Goal: Task Accomplishment & Management: Use online tool/utility

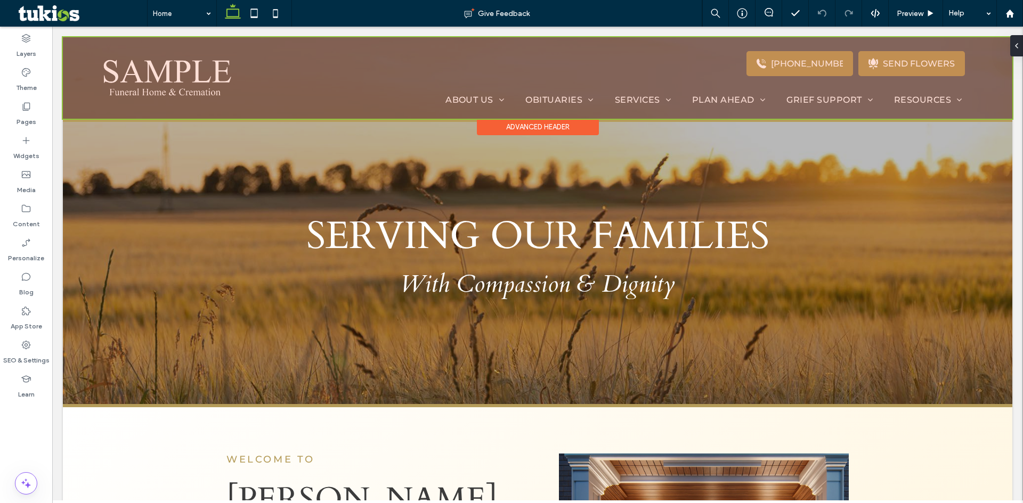
click at [143, 90] on div at bounding box center [537, 77] width 949 height 81
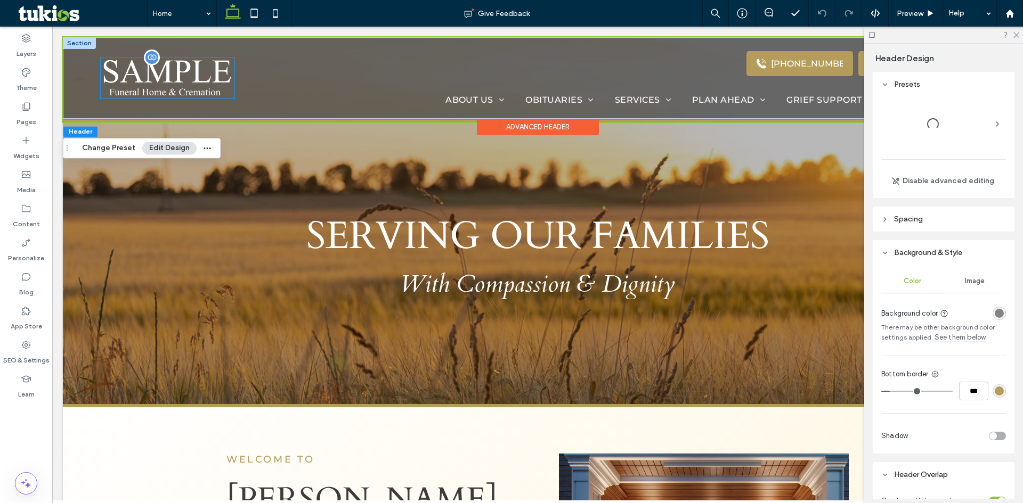
click at [202, 93] on img at bounding box center [168, 78] width 134 height 41
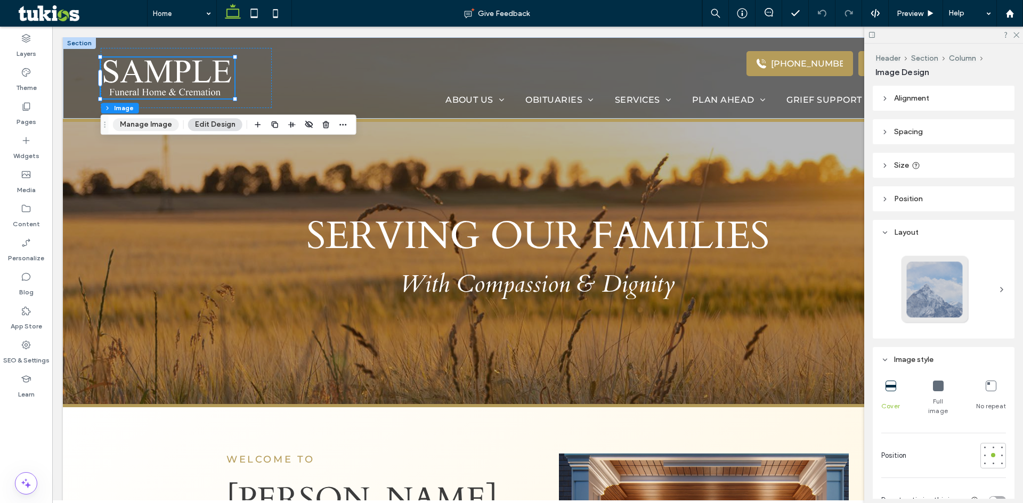
click at [151, 121] on button "Manage Image" at bounding box center [146, 124] width 66 height 13
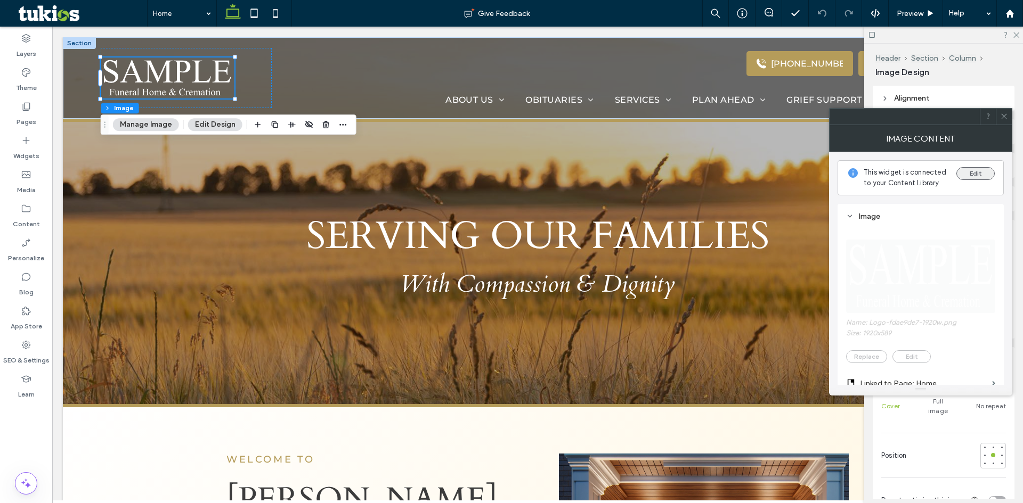
click at [976, 174] on button "Edit" at bounding box center [975, 173] width 38 height 13
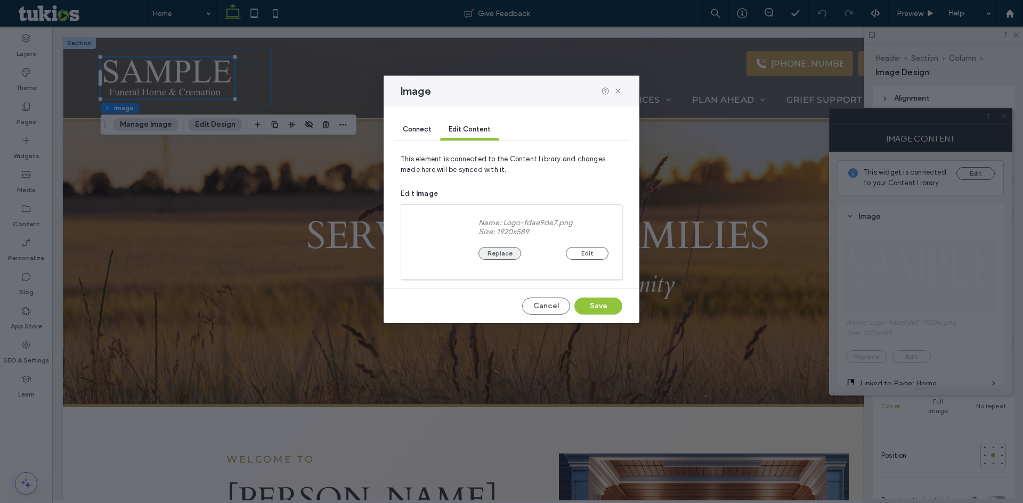
click at [489, 254] on button "Replace" at bounding box center [499, 253] width 43 height 13
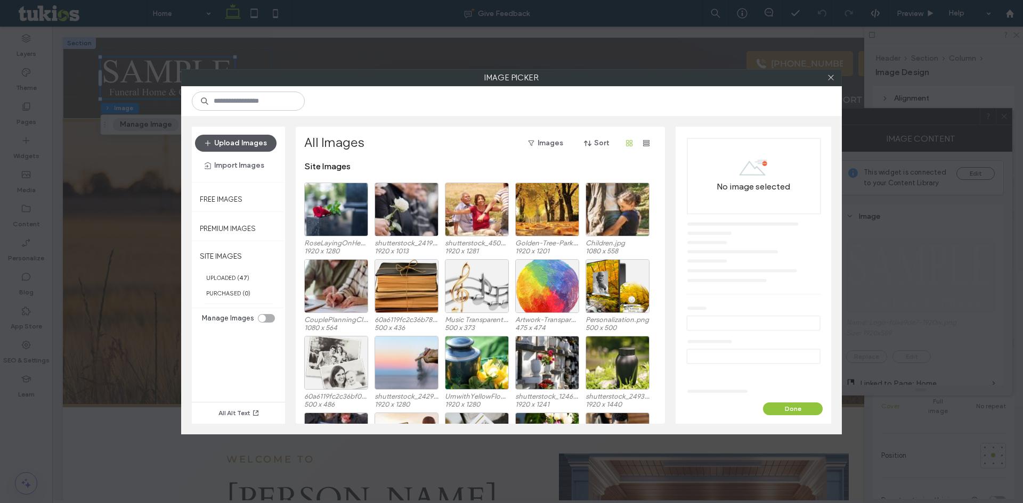
click at [239, 148] on button "Upload Images" at bounding box center [235, 143] width 81 height 17
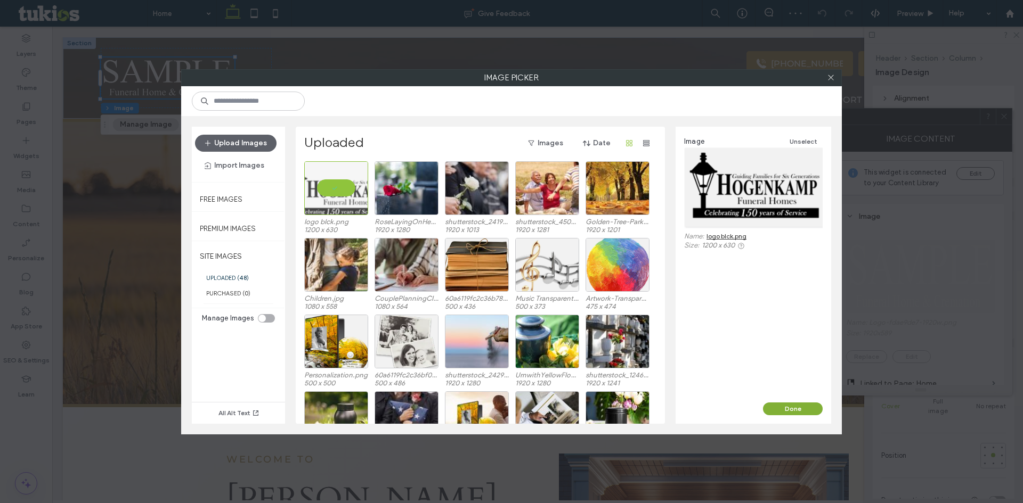
click at [815, 408] on button "Done" at bounding box center [793, 409] width 60 height 13
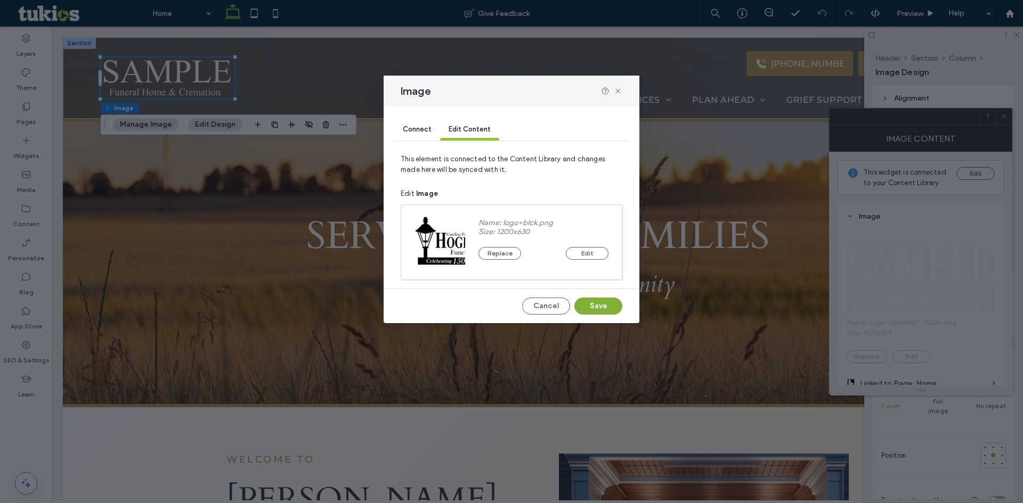
click at [608, 304] on button "Save" at bounding box center [598, 306] width 48 height 17
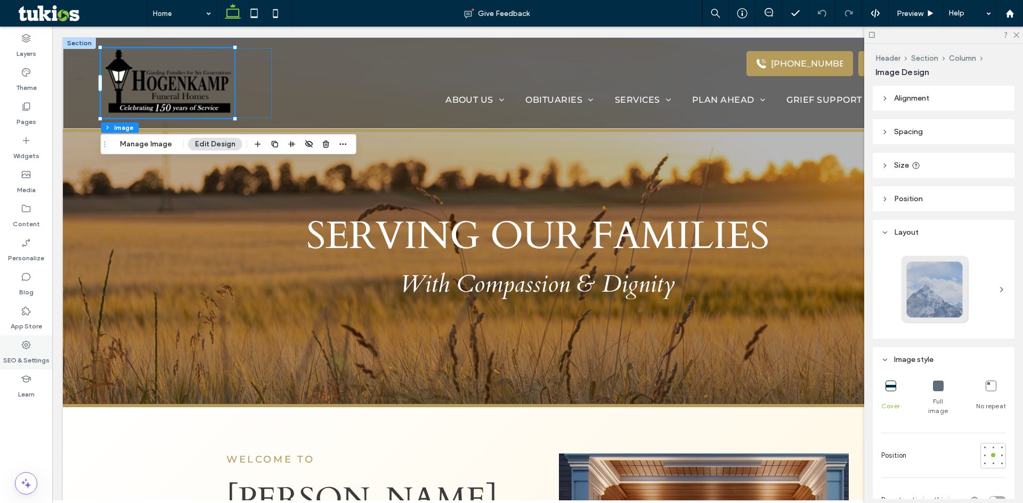
click at [16, 343] on div "SEO & Settings" at bounding box center [26, 353] width 52 height 34
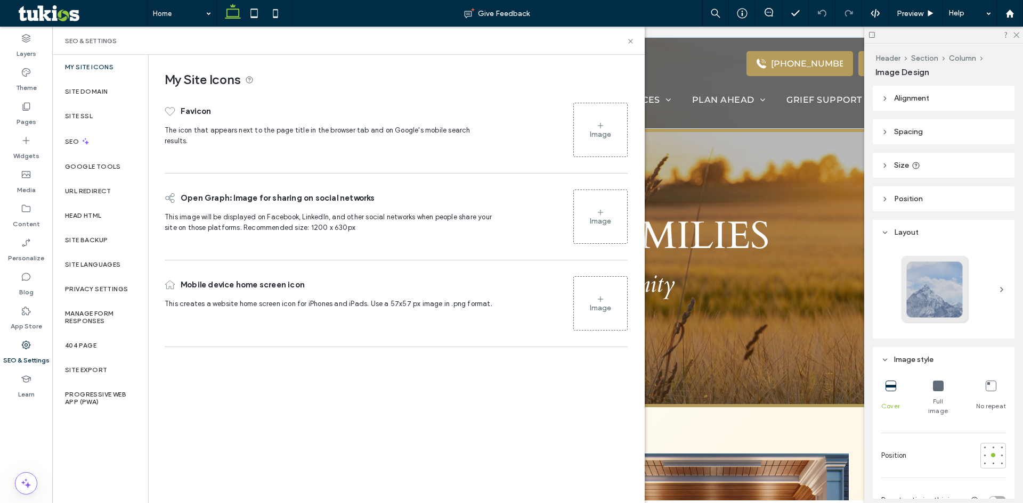
click at [599, 121] on icon at bounding box center [600, 125] width 9 height 9
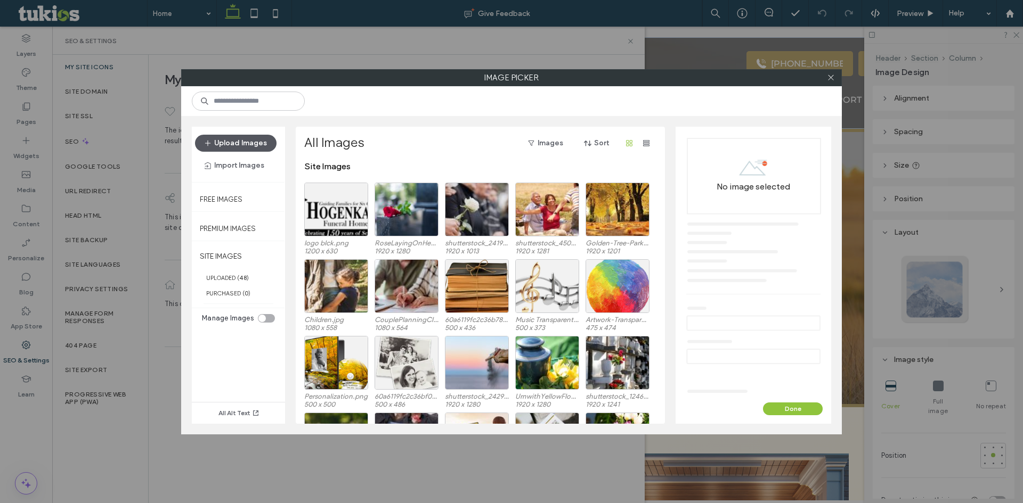
click at [236, 150] on button "Upload Images" at bounding box center [235, 143] width 81 height 17
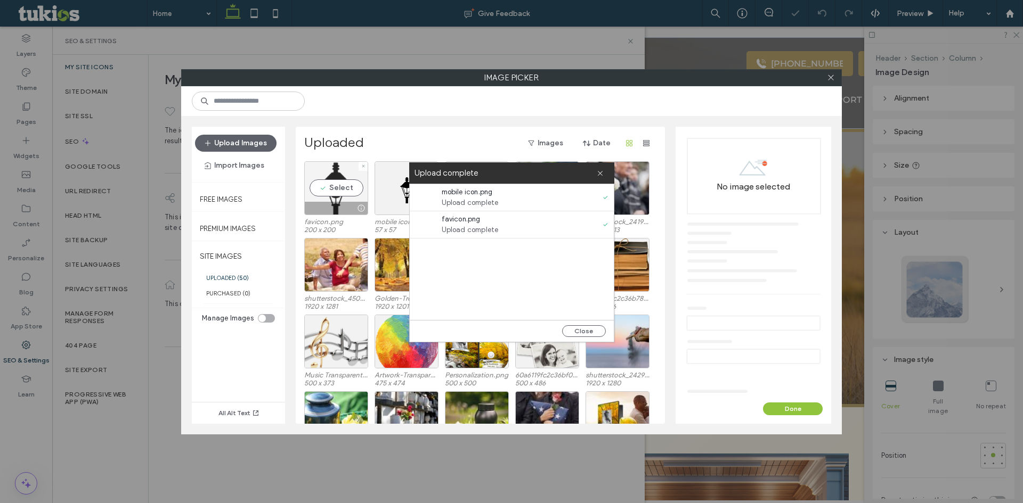
click at [331, 174] on div "Select" at bounding box center [336, 188] width 64 height 54
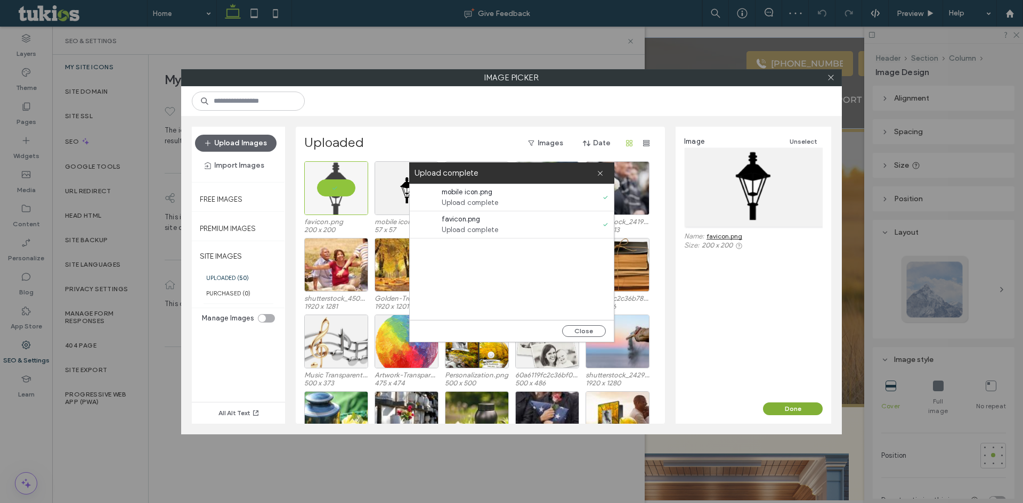
drag, startPoint x: 807, startPoint y: 411, endPoint x: 661, endPoint y: 319, distance: 172.3
click at [807, 411] on button "Done" at bounding box center [793, 409] width 60 height 13
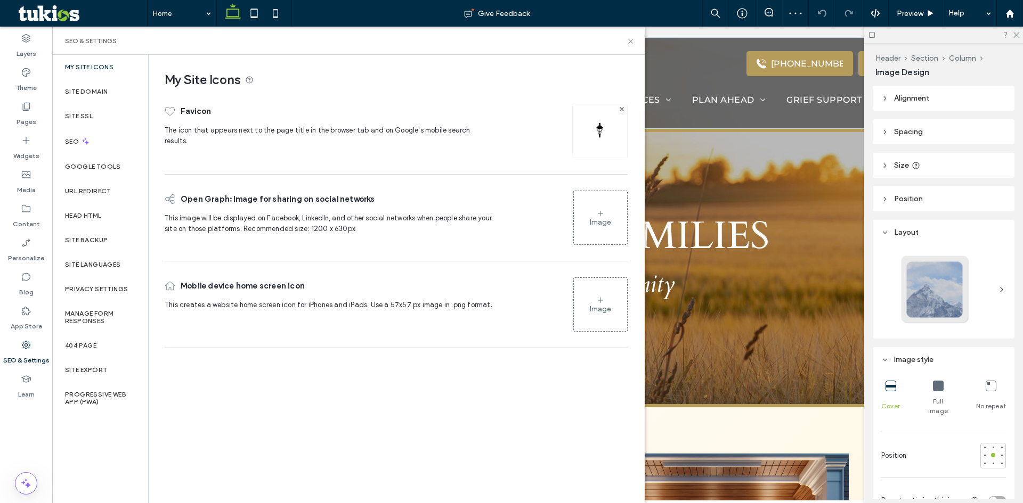
click at [602, 221] on div "Image" at bounding box center [600, 222] width 21 height 9
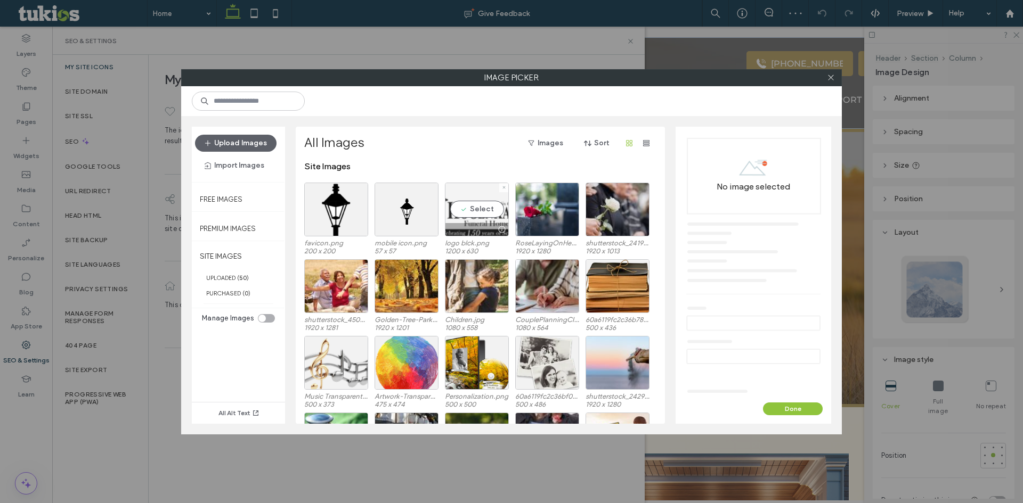
click at [482, 205] on div "Select" at bounding box center [477, 210] width 64 height 54
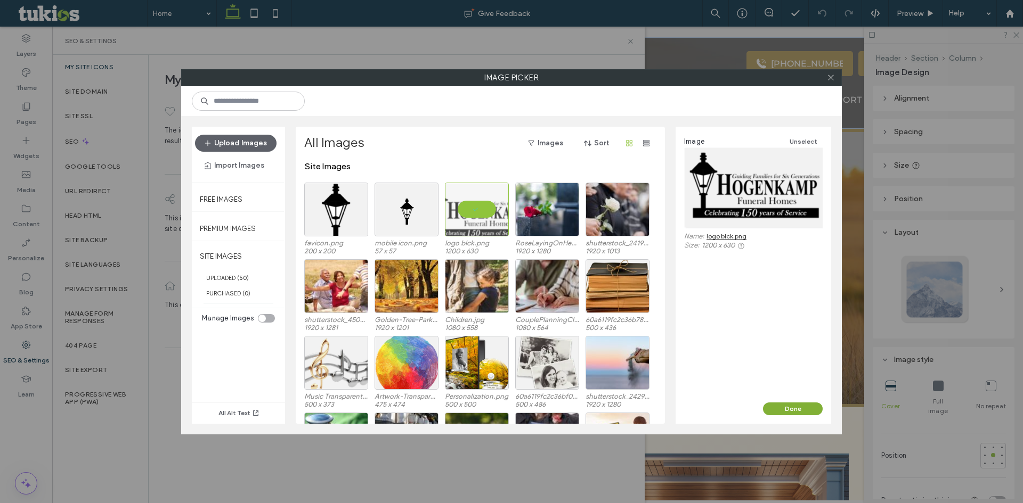
drag, startPoint x: 773, startPoint y: 413, endPoint x: 611, endPoint y: 337, distance: 178.7
click at [773, 413] on button "Done" at bounding box center [793, 409] width 60 height 13
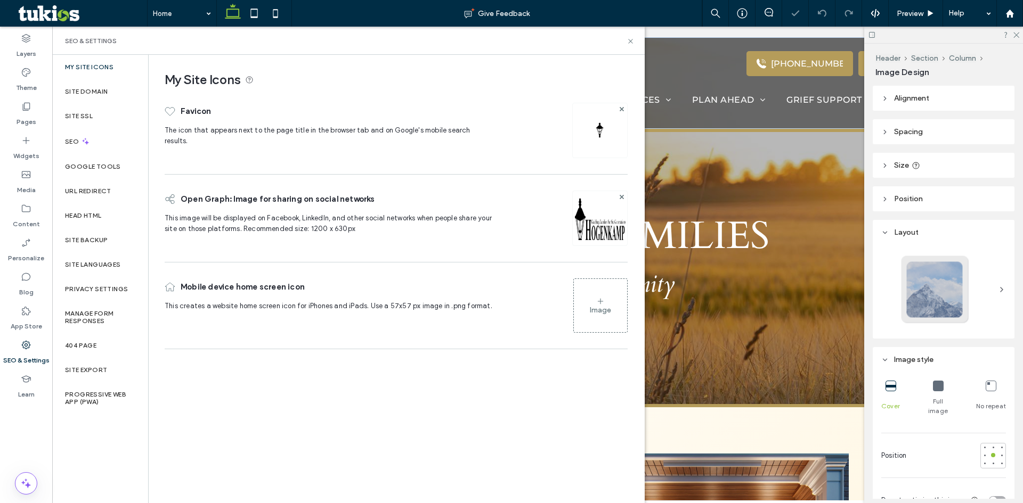
click at [606, 320] on div "Image" at bounding box center [600, 305] width 53 height 51
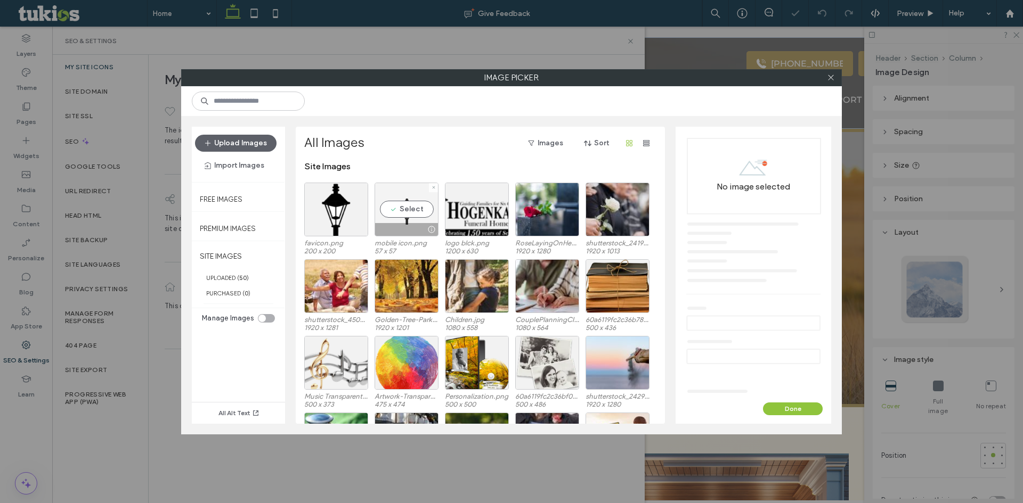
click at [411, 200] on div "Select" at bounding box center [406, 210] width 64 height 54
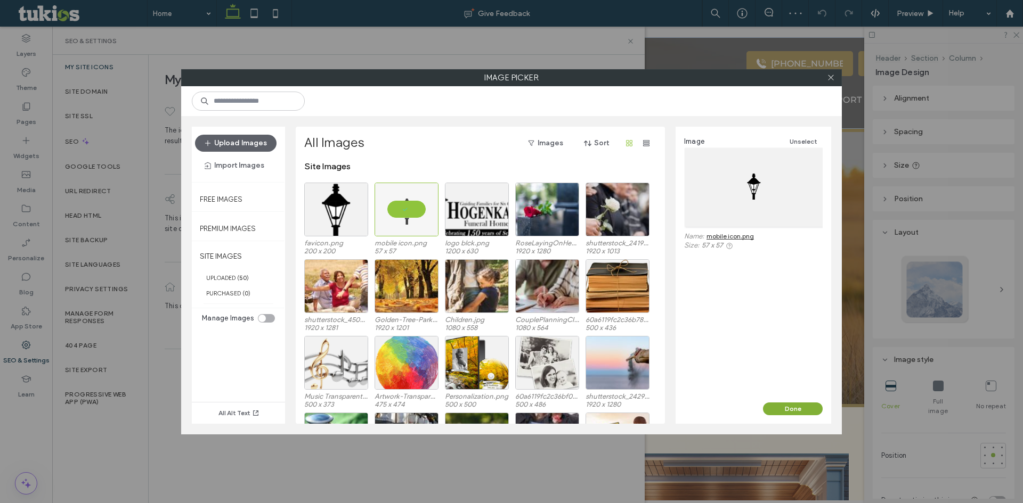
drag, startPoint x: 781, startPoint y: 409, endPoint x: 723, endPoint y: 378, distance: 65.5
click at [781, 409] on button "Done" at bounding box center [793, 409] width 60 height 13
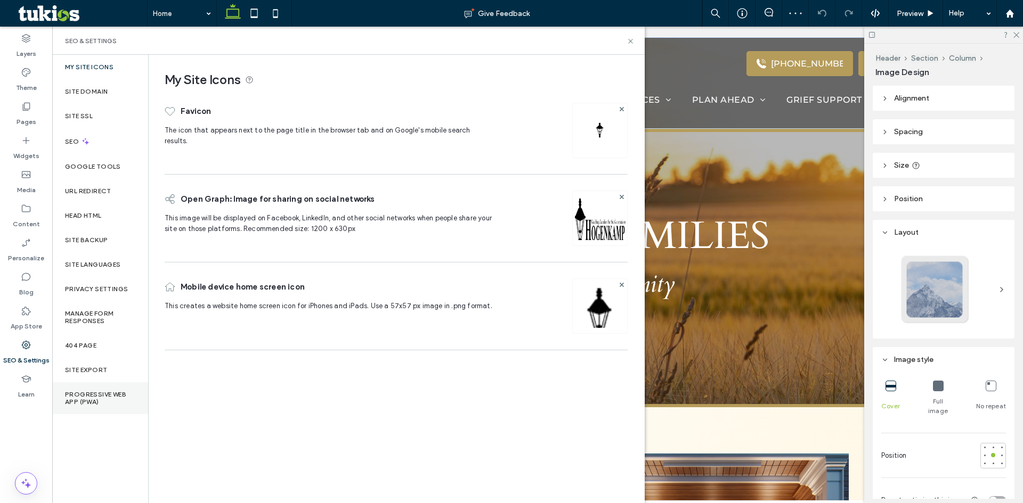
click at [101, 401] on label "Progressive Web App (PWA)" at bounding box center [100, 398] width 70 height 15
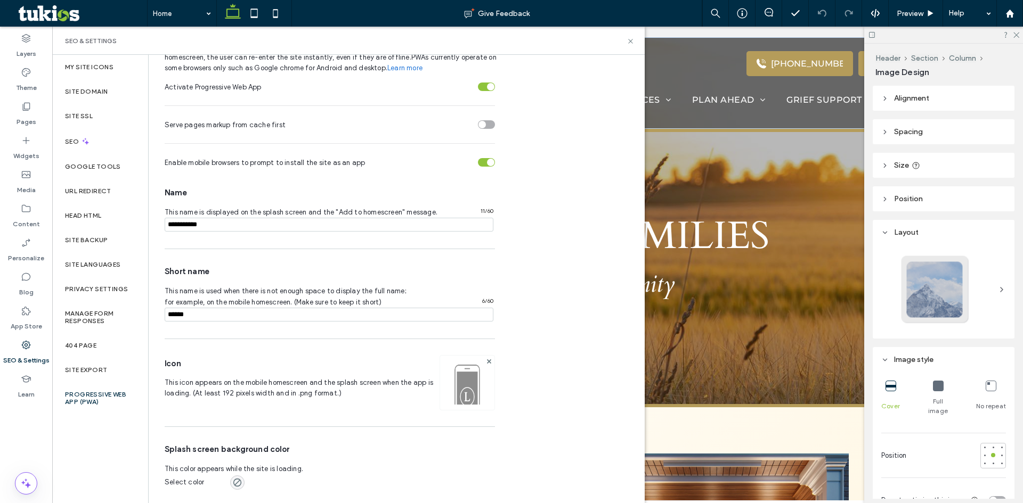
scroll to position [68, 0]
click at [453, 389] on img at bounding box center [467, 397] width 54 height 72
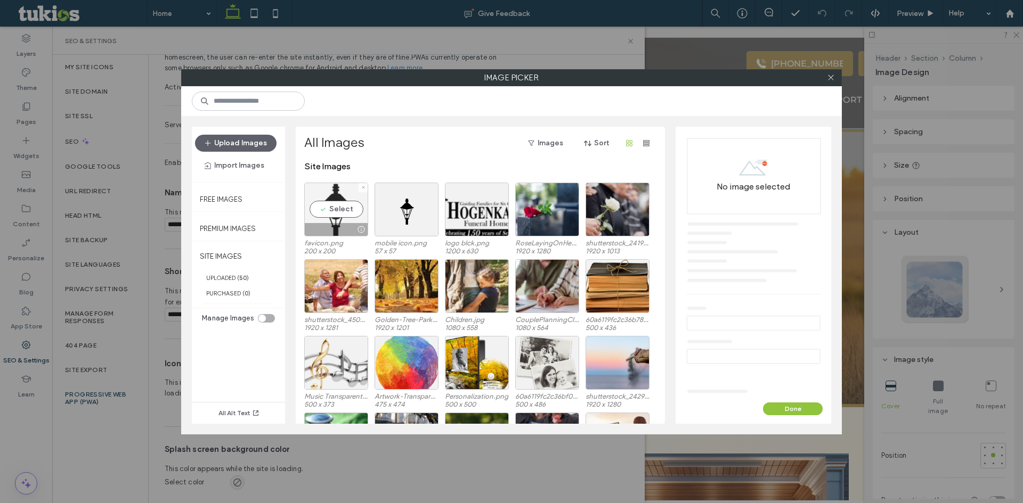
click at [337, 198] on div "Select" at bounding box center [336, 210] width 64 height 54
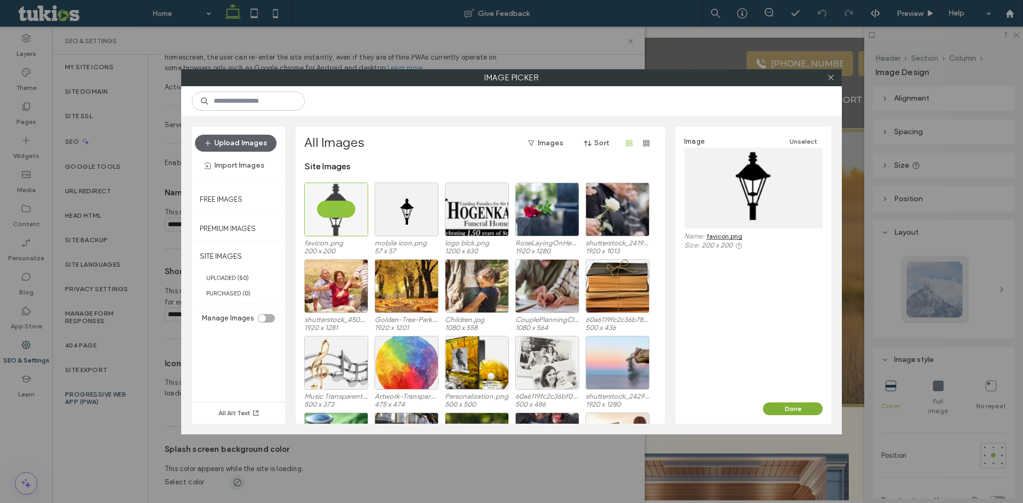
drag, startPoint x: 803, startPoint y: 413, endPoint x: 630, endPoint y: 360, distance: 181.6
click at [803, 413] on button "Done" at bounding box center [793, 409] width 60 height 13
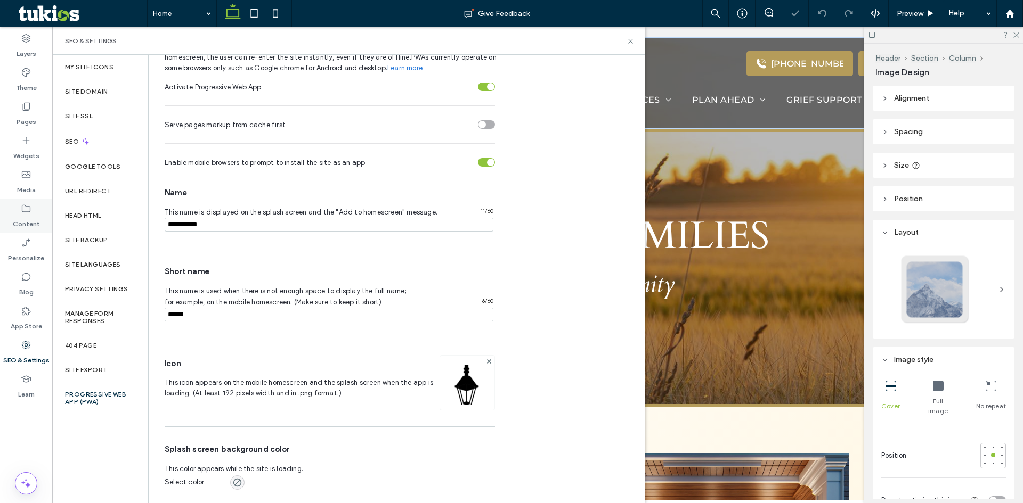
drag, startPoint x: 239, startPoint y: 223, endPoint x: 0, endPoint y: 199, distance: 240.3
click at [32, 212] on div "Layers Theme Pages Widgets Media Content Personalize Blog App Store SEO & Setti…" at bounding box center [26, 265] width 52 height 477
click at [233, 232] on div "Name This name is displayed on the splash screen and the "Add to homescreen" me…" at bounding box center [330, 210] width 330 height 68
drag, startPoint x: 234, startPoint y: 227, endPoint x: 64, endPoint y: 222, distance: 170.0
click at [67, 230] on div "My Site Icons Site Domain Site SSL SEO Google Tools URL Redirect Head HTML Site…" at bounding box center [348, 279] width 592 height 448
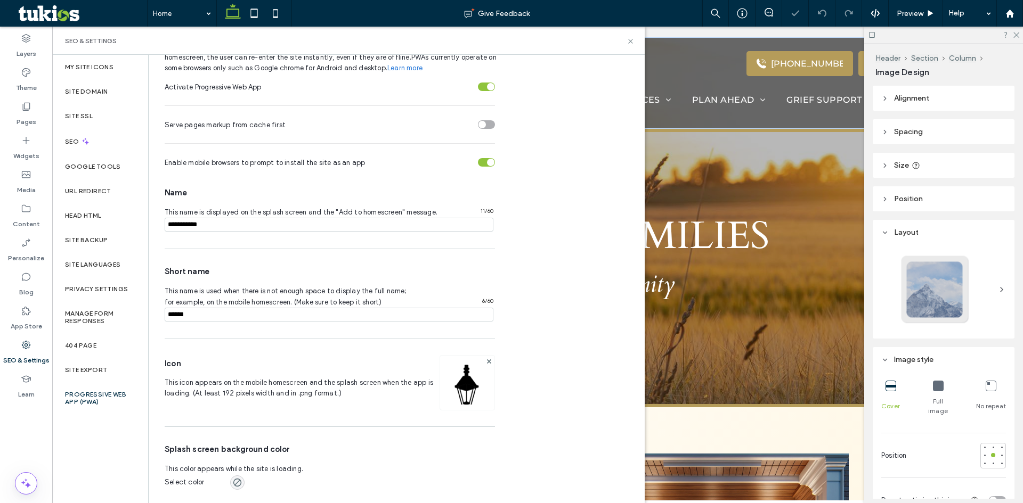
paste input "**********"
type input "**********"
drag, startPoint x: 242, startPoint y: 312, endPoint x: 8, endPoint y: 305, distance: 234.5
click at [10, 306] on div "Layers Theme Pages Widgets Media Content Personalize Blog App Store SEO & Setti…" at bounding box center [26, 265] width 52 height 477
paste input "**********"
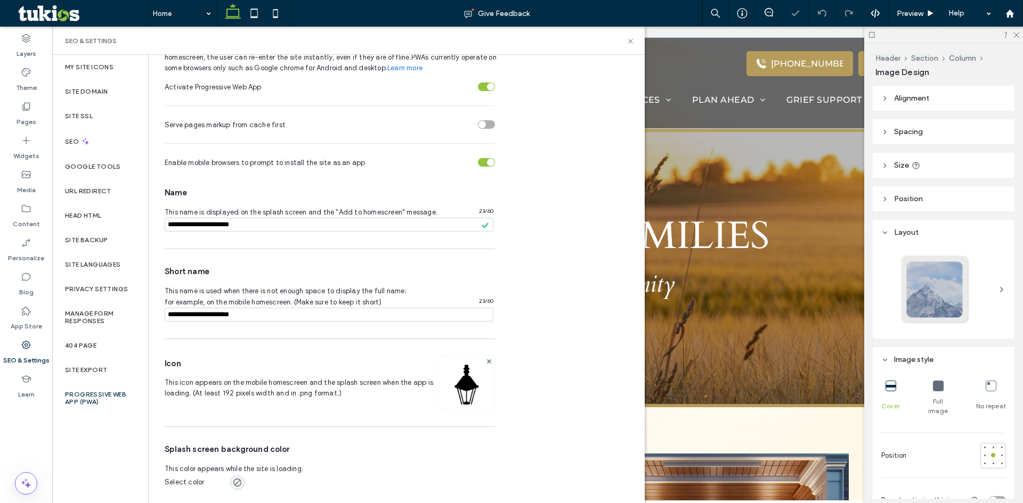
drag, startPoint x: 214, startPoint y: 317, endPoint x: 615, endPoint y: 280, distance: 402.8
click at [515, 299] on div "Activate Progressive Web App Serve pages markup from cache first Enable mobile …" at bounding box center [396, 288] width 463 height 429
type input "*********"
click at [556, 303] on div "Activate Progressive Web App Serve pages markup from cache first Enable mobile …" at bounding box center [396, 288] width 463 height 429
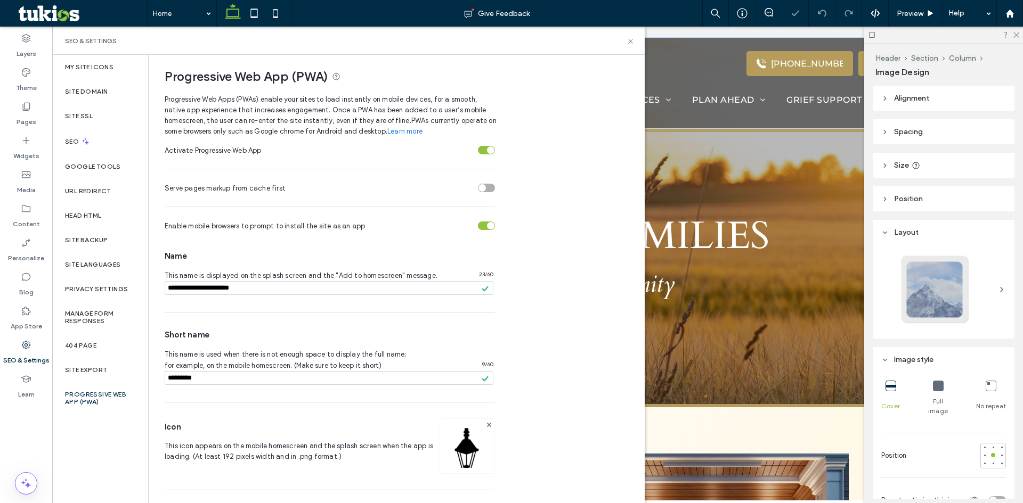
scroll to position [0, 0]
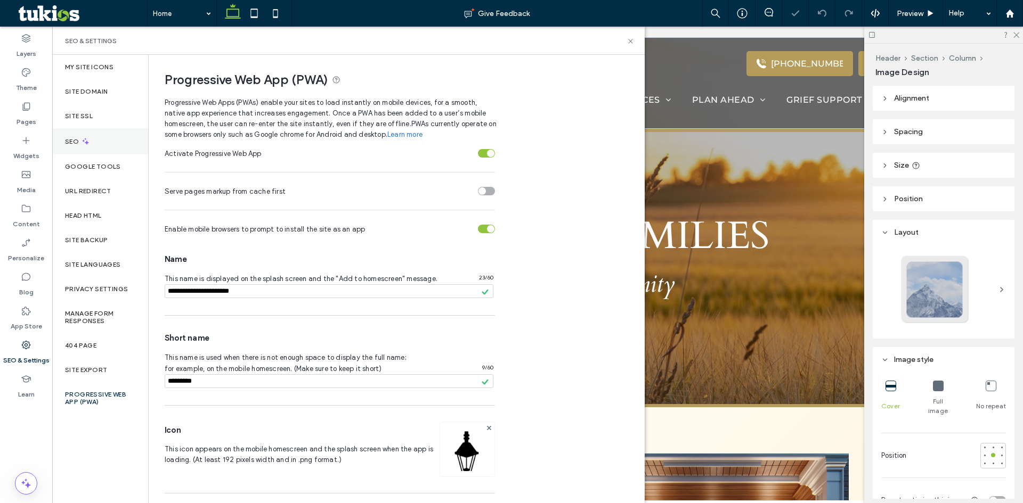
click at [123, 144] on div "SEO" at bounding box center [100, 141] width 96 height 26
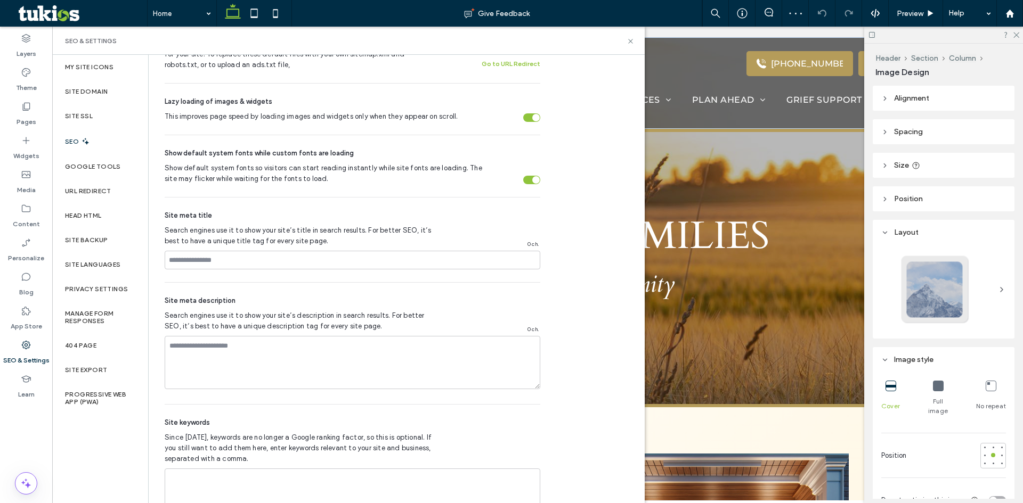
scroll to position [479, 0]
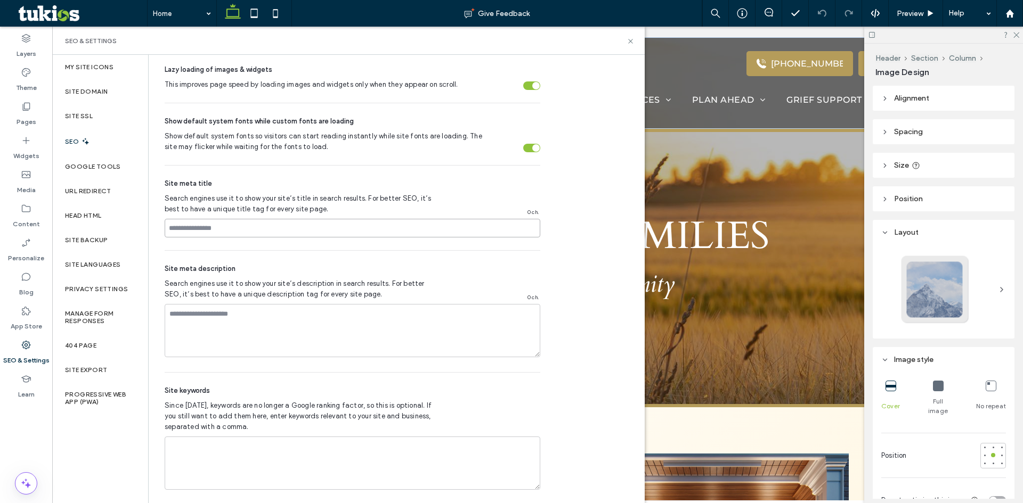
click at [252, 233] on input at bounding box center [353, 228] width 376 height 19
paste input "**********"
type input "**********"
click at [577, 206] on div "SEO Optimize your site to increase its visibility in relevant search results. N…" at bounding box center [396, 43] width 495 height 936
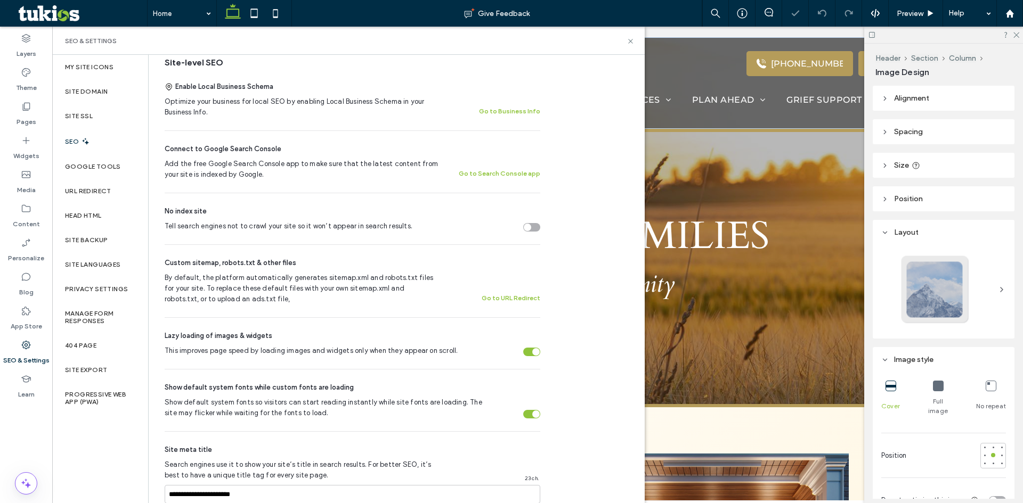
scroll to position [0, 0]
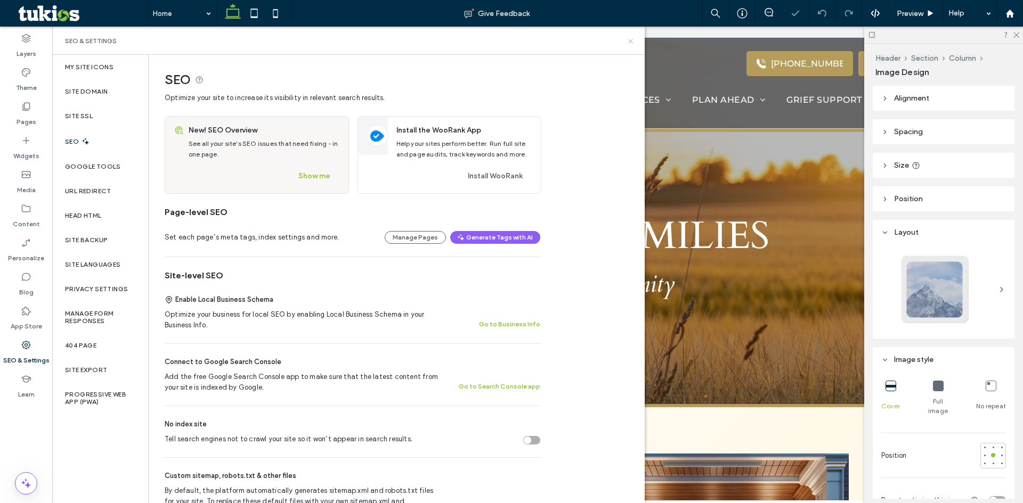
click at [633, 39] on icon at bounding box center [630, 41] width 8 height 8
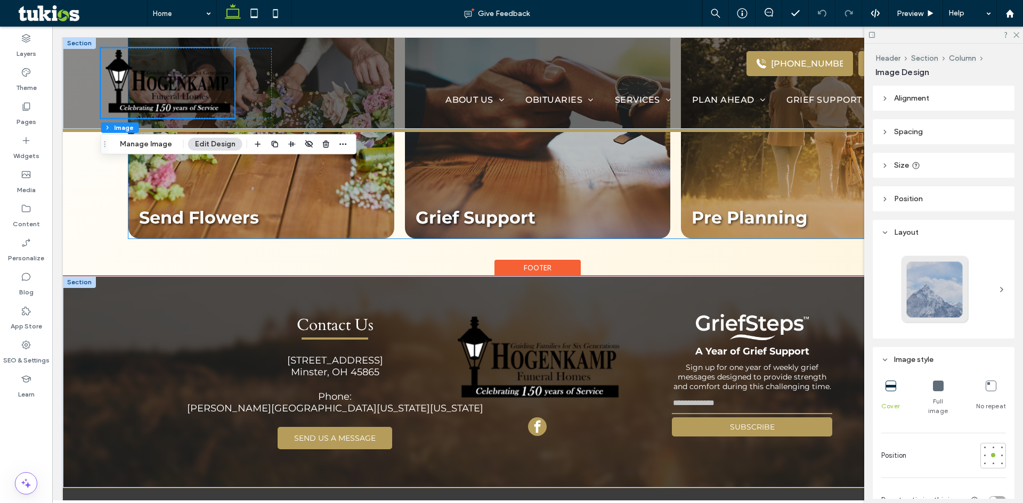
scroll to position [1345, 0]
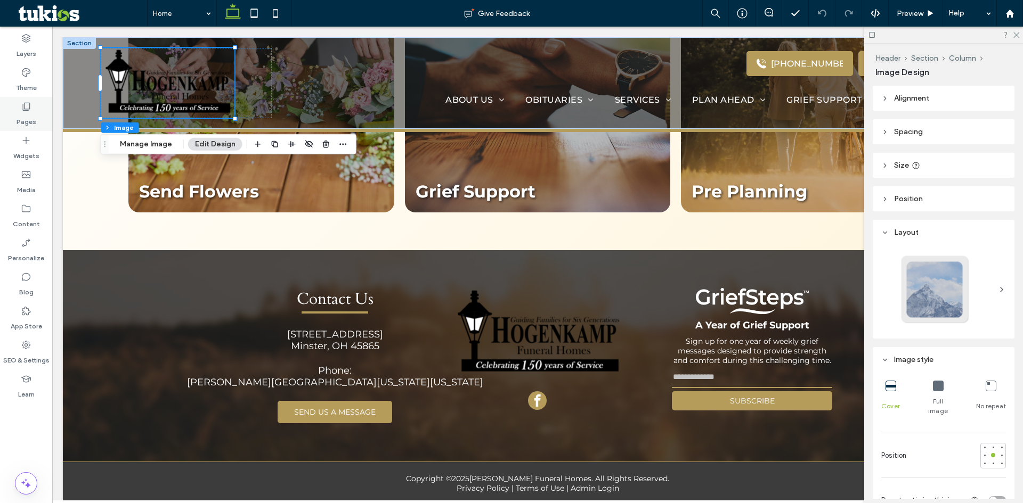
click at [25, 111] on icon at bounding box center [26, 106] width 11 height 11
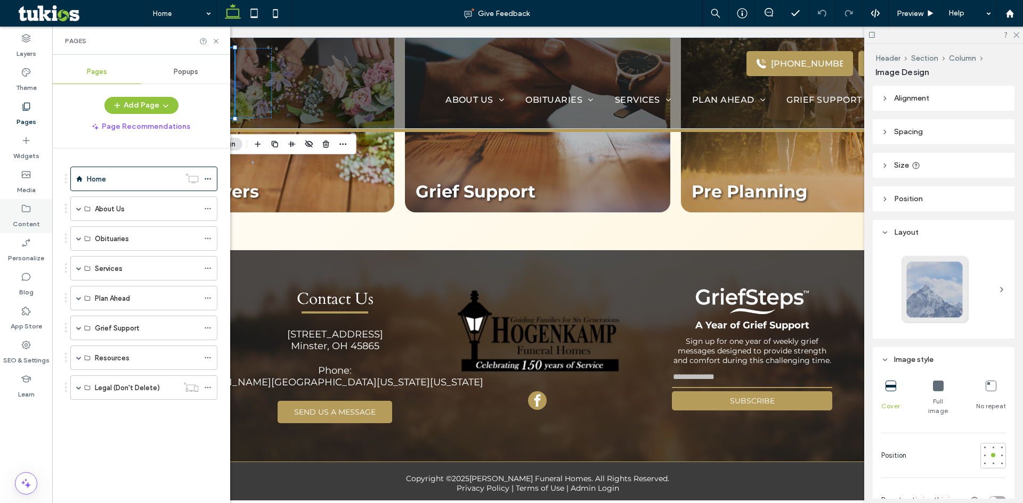
click at [27, 215] on label "Content" at bounding box center [26, 221] width 27 height 15
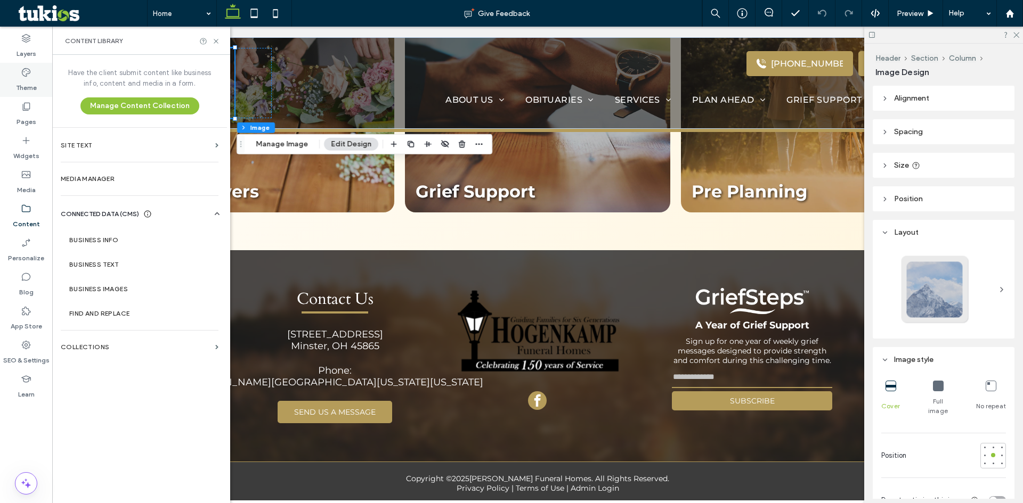
click at [27, 82] on label "Theme" at bounding box center [26, 85] width 21 height 15
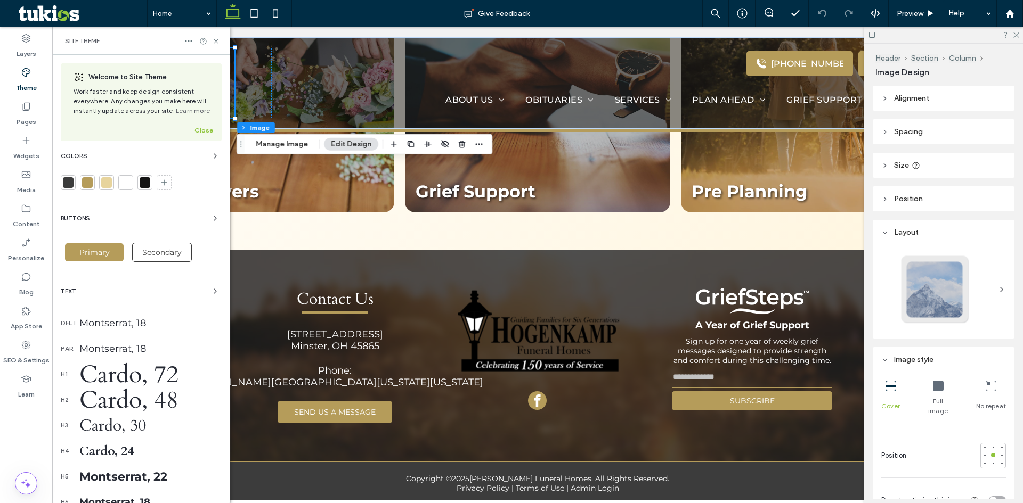
click at [72, 186] on div at bounding box center [68, 182] width 11 height 11
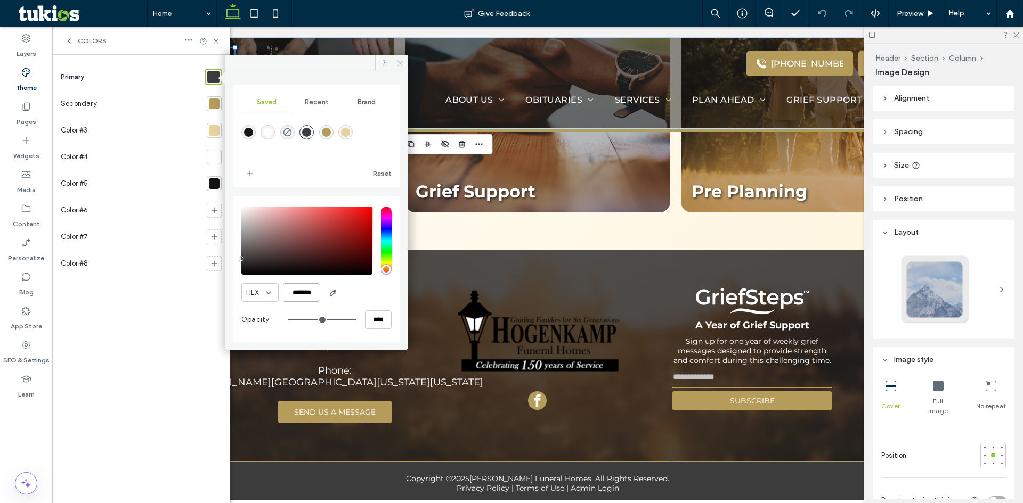
click at [297, 297] on input "*******" at bounding box center [301, 292] width 37 height 19
paste input "color picker textbox"
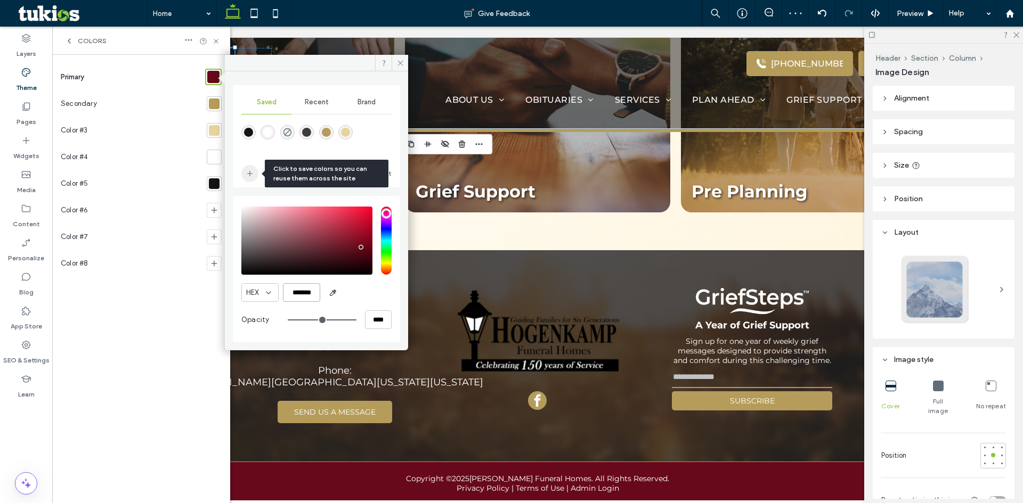
type input "*******"
click at [247, 177] on icon "add color" at bounding box center [250, 173] width 9 height 9
drag, startPoint x: 401, startPoint y: 60, endPoint x: 347, endPoint y: 33, distance: 60.5
click at [401, 60] on icon at bounding box center [400, 63] width 8 height 8
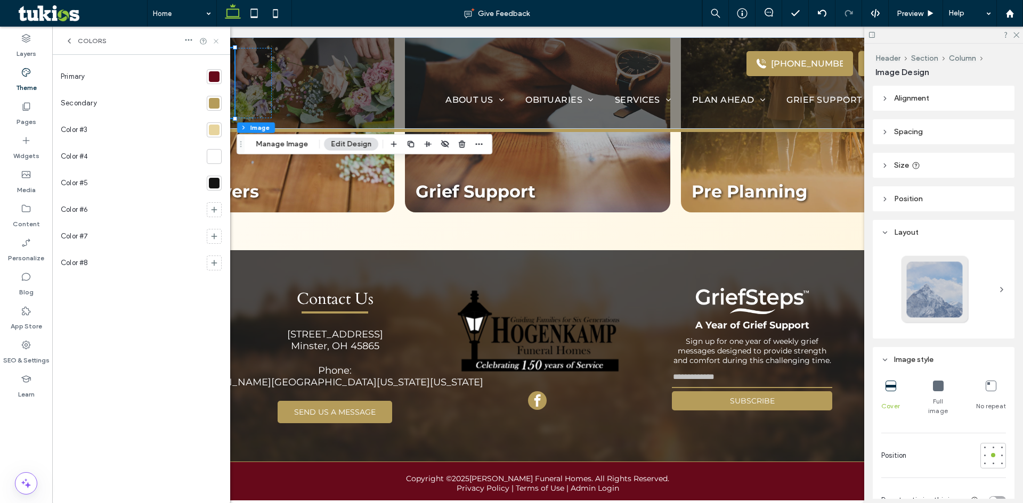
click at [214, 44] on icon at bounding box center [216, 41] width 8 height 8
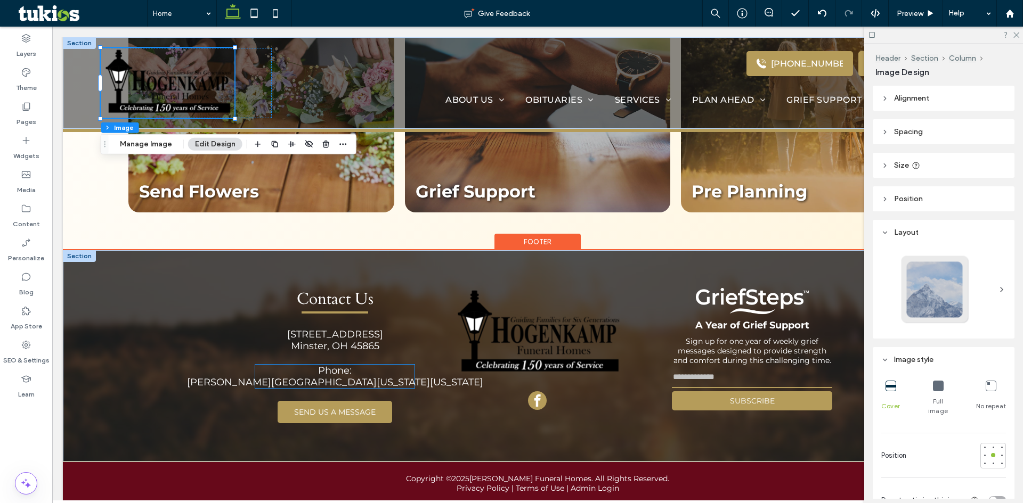
click at [390, 365] on p "Phone: [PERSON_NAME][GEOGRAPHIC_DATA][US_STATE][US_STATE]" at bounding box center [335, 376] width 296 height 23
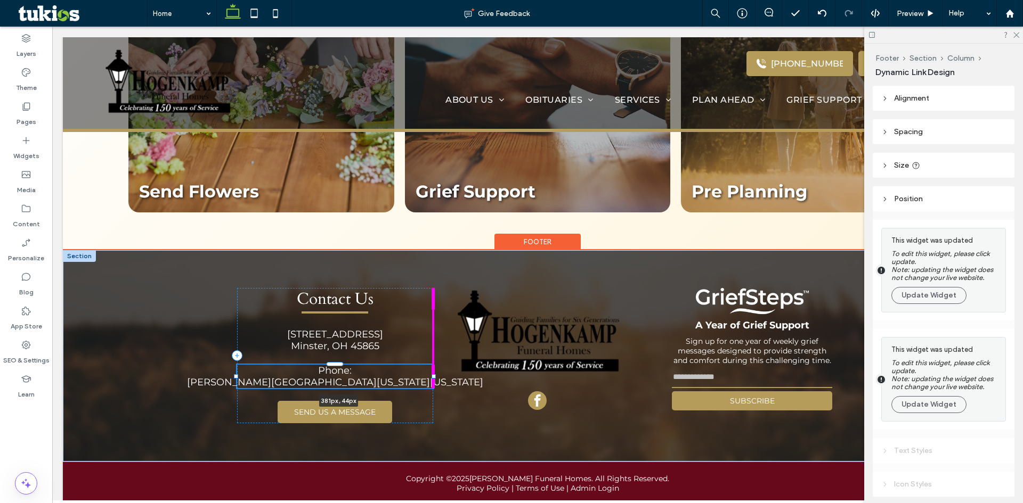
drag, startPoint x: 410, startPoint y: 364, endPoint x: 432, endPoint y: 363, distance: 21.9
click at [432, 363] on div "Contact Us [STREET_ADDRESS] Phone: [PERSON_NAME][GEOGRAPHIC_DATA][US_STATE][US_…" at bounding box center [537, 355] width 639 height 211
type input "***"
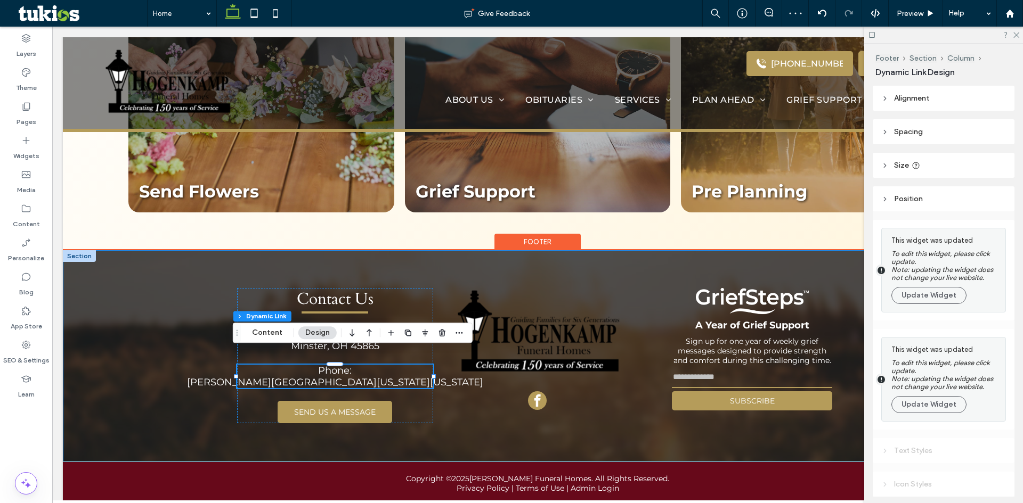
click at [437, 424] on div "Contact Us [STREET_ADDRESS] Phone: [PERSON_NAME][GEOGRAPHIC_DATA][US_STATE][US_…" at bounding box center [537, 355] width 639 height 211
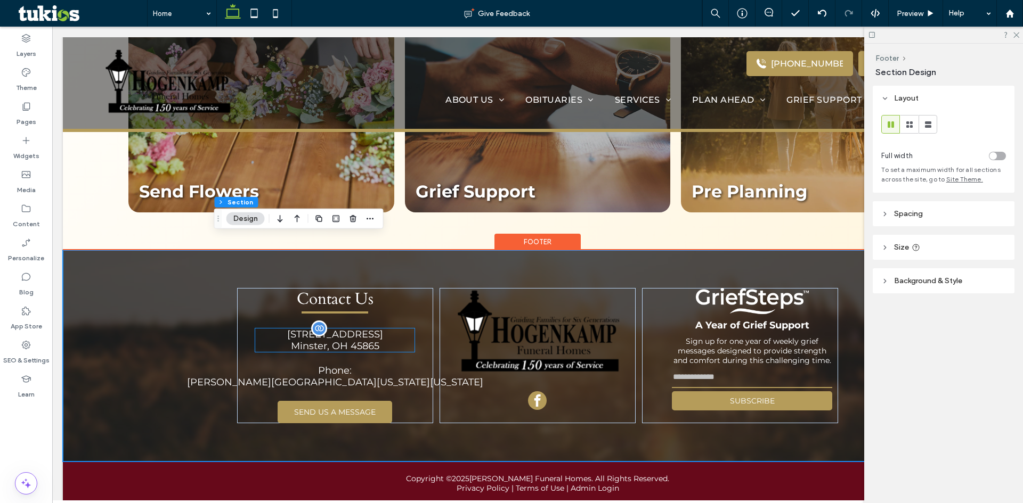
click at [402, 330] on div "[STREET_ADDRESS]" at bounding box center [334, 340] width 159 height 23
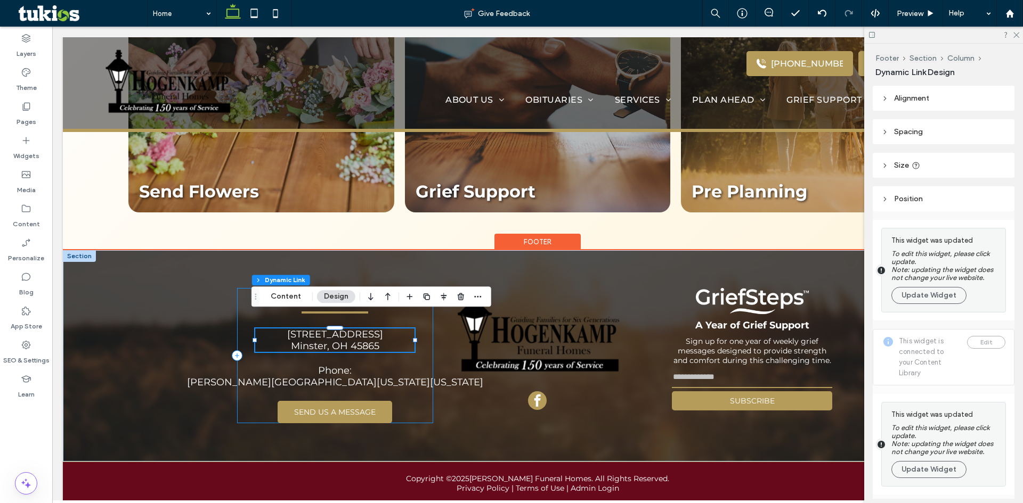
click at [411, 329] on div "Contact Us [STREET_ADDRESS] Phone: [PERSON_NAME][GEOGRAPHIC_DATA][US_STATE][US_…" at bounding box center [335, 355] width 197 height 135
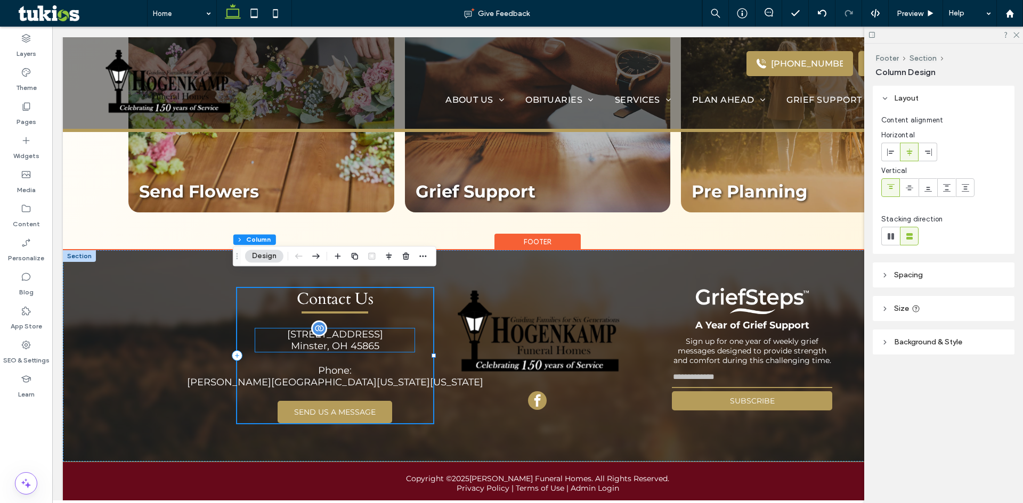
click at [387, 330] on div "[STREET_ADDRESS]" at bounding box center [334, 340] width 159 height 23
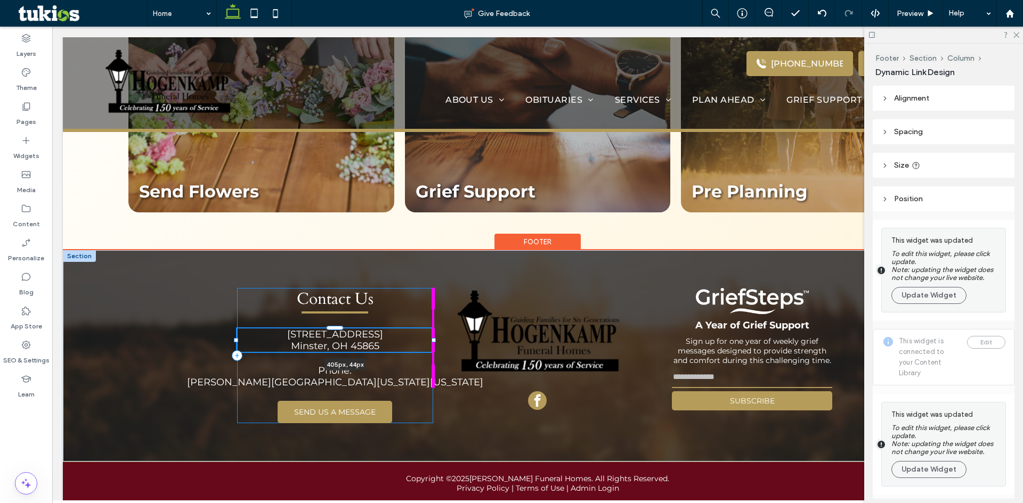
drag, startPoint x: 411, startPoint y: 328, endPoint x: 439, endPoint y: 328, distance: 28.2
click at [439, 328] on div "Contact Us [STREET_ADDRESS] 405px , 44px Phone: [PERSON_NAME][GEOGRAPHIC_DATA][…" at bounding box center [537, 355] width 639 height 211
type input "***"
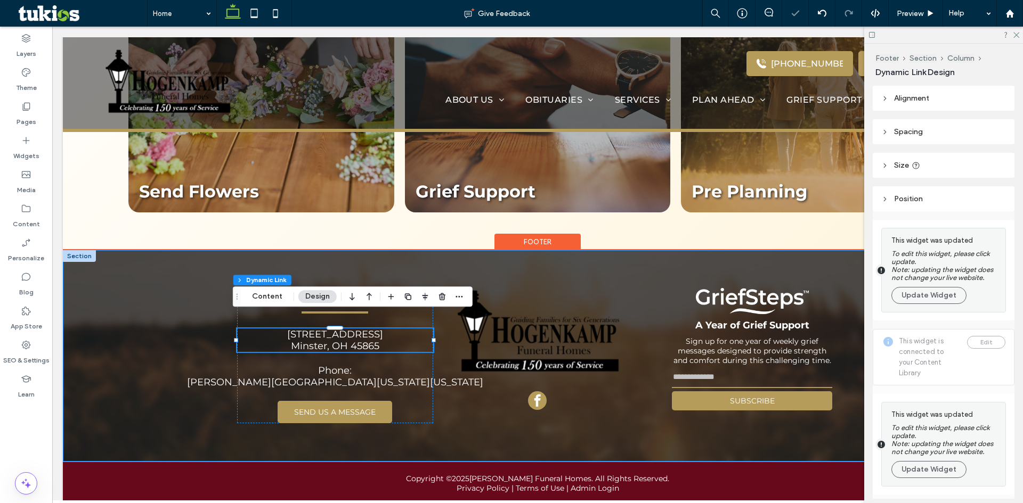
click at [445, 429] on div "Contact Us [STREET_ADDRESS] 405px , 44px Phone: [PERSON_NAME][GEOGRAPHIC_DATA][…" at bounding box center [537, 355] width 639 height 211
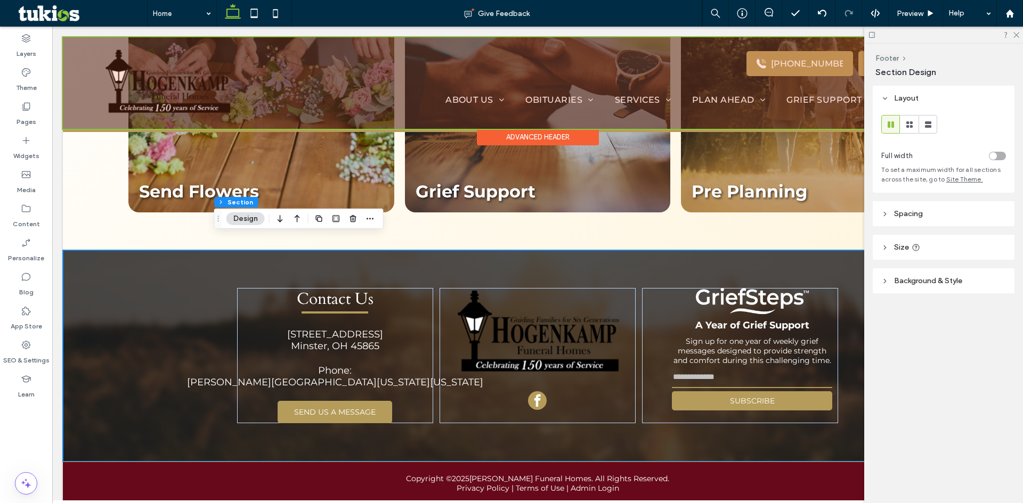
click at [152, 89] on div at bounding box center [537, 83] width 949 height 92
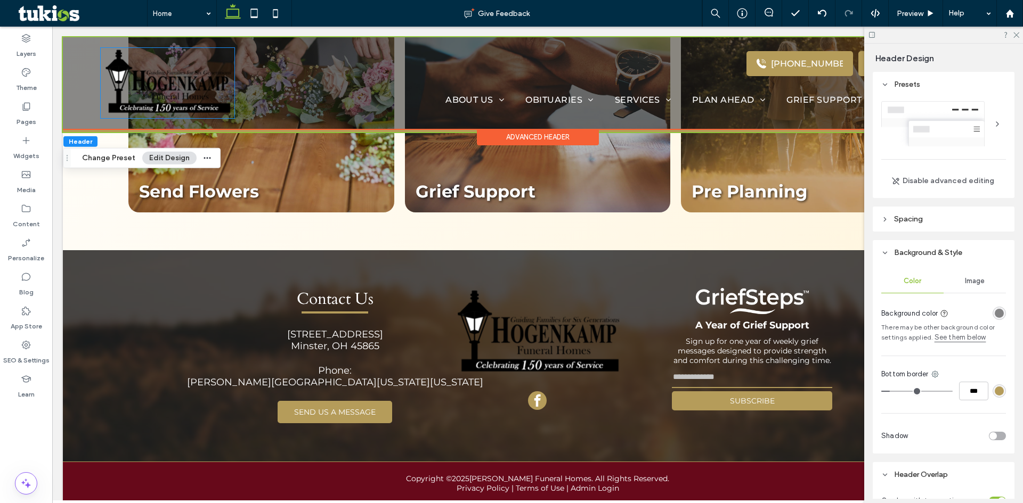
click at [152, 89] on img at bounding box center [168, 83] width 134 height 70
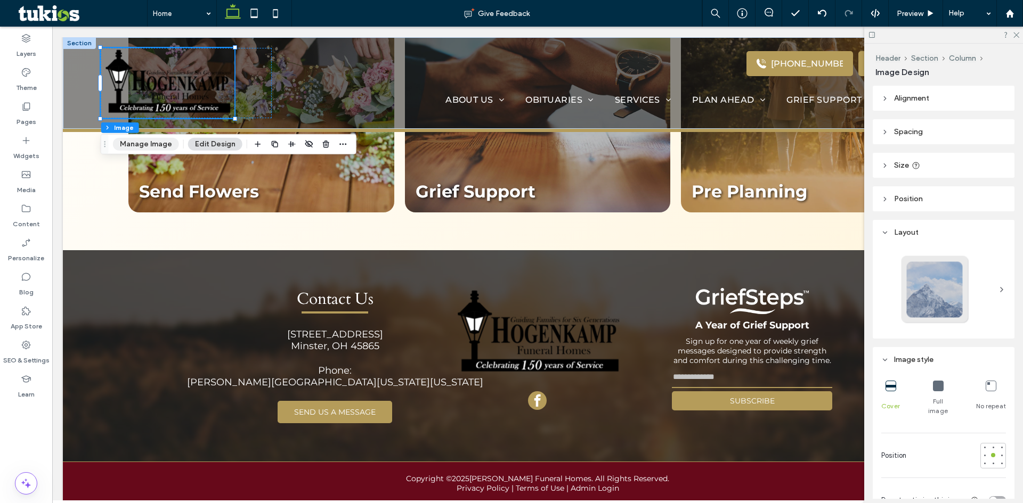
click at [146, 141] on button "Manage Image" at bounding box center [146, 144] width 66 height 13
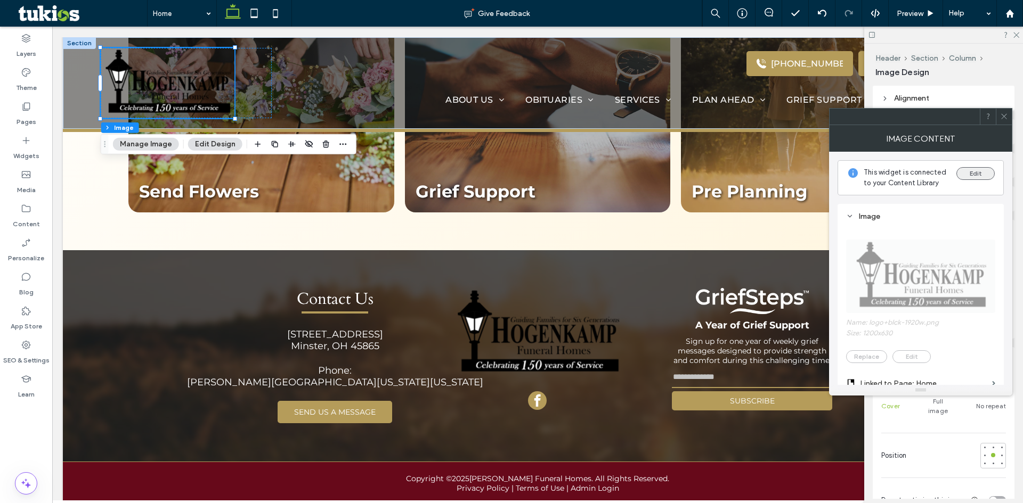
click at [975, 176] on button "Edit" at bounding box center [975, 173] width 38 height 13
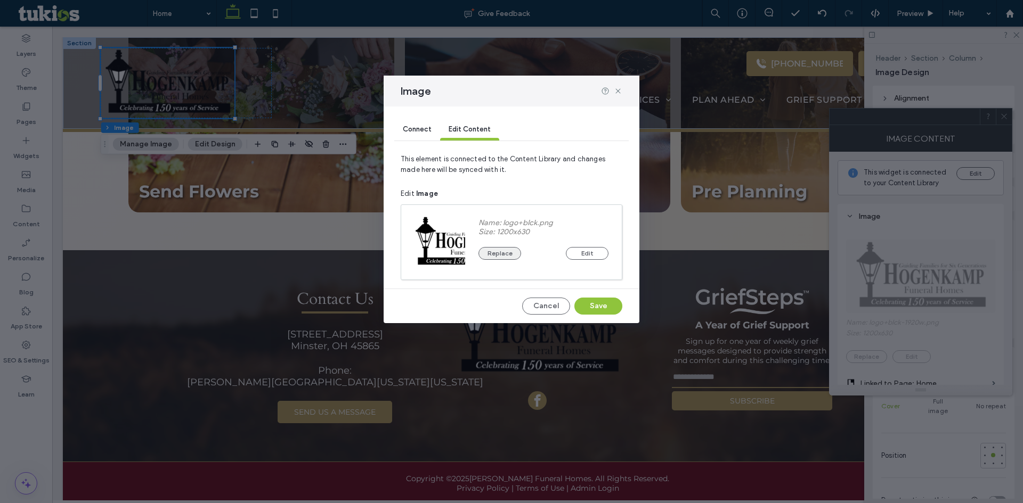
click at [500, 255] on button "Replace" at bounding box center [499, 253] width 43 height 13
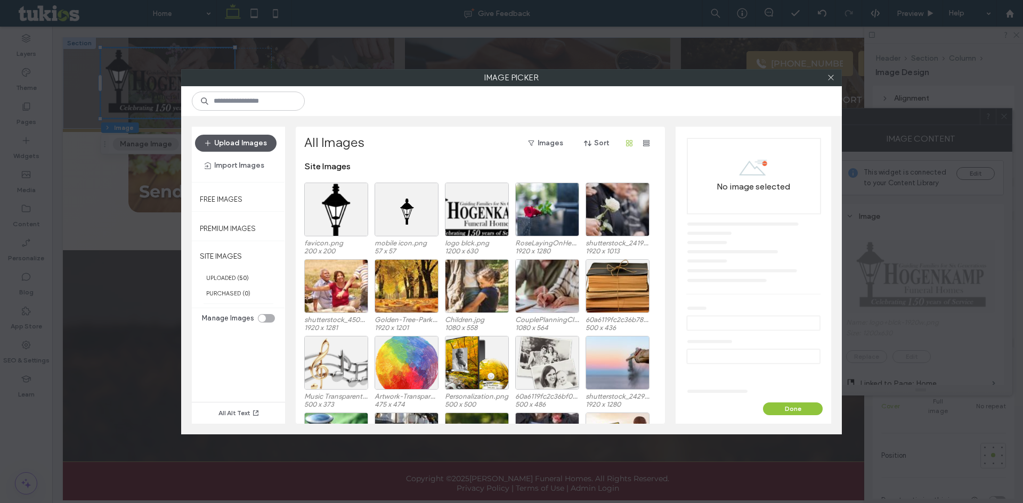
click at [234, 135] on button "Upload Images" at bounding box center [235, 143] width 81 height 17
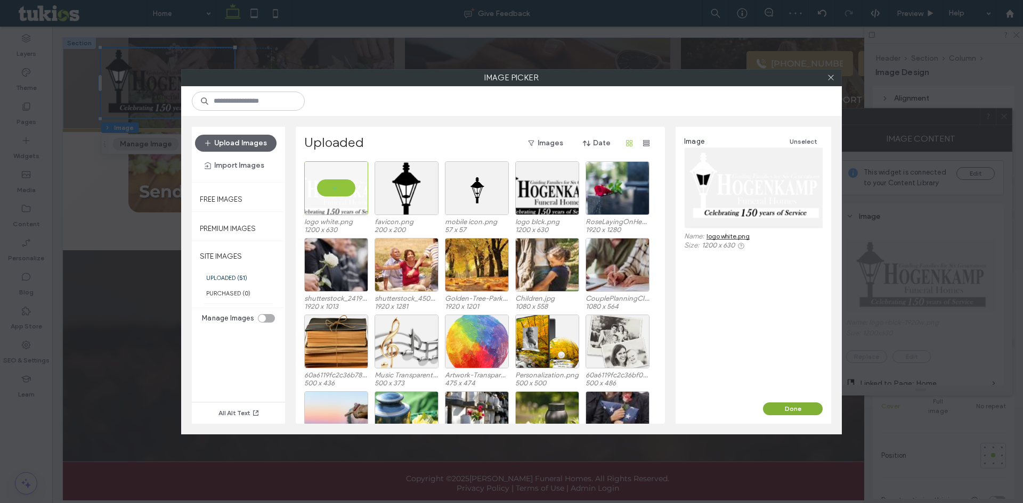
click at [790, 409] on button "Done" at bounding box center [793, 409] width 60 height 13
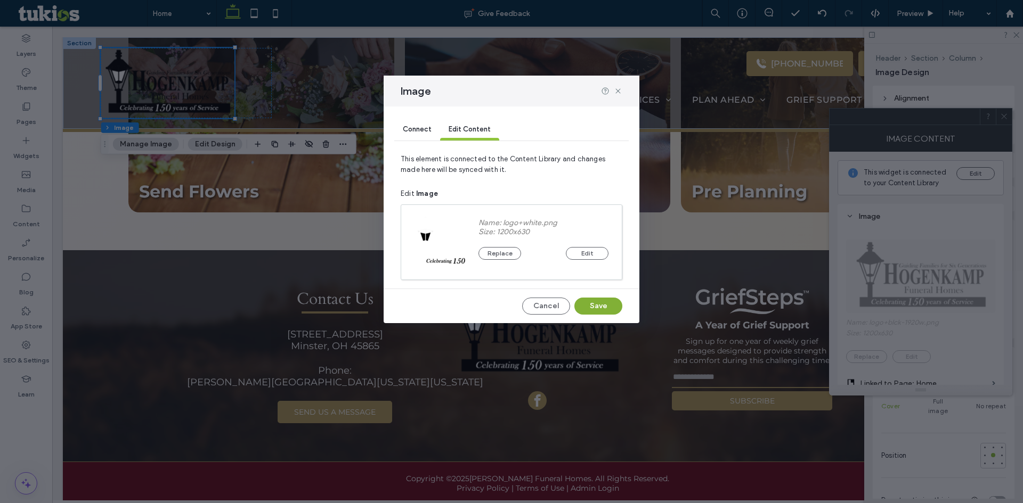
click at [590, 306] on button "Save" at bounding box center [598, 306] width 48 height 17
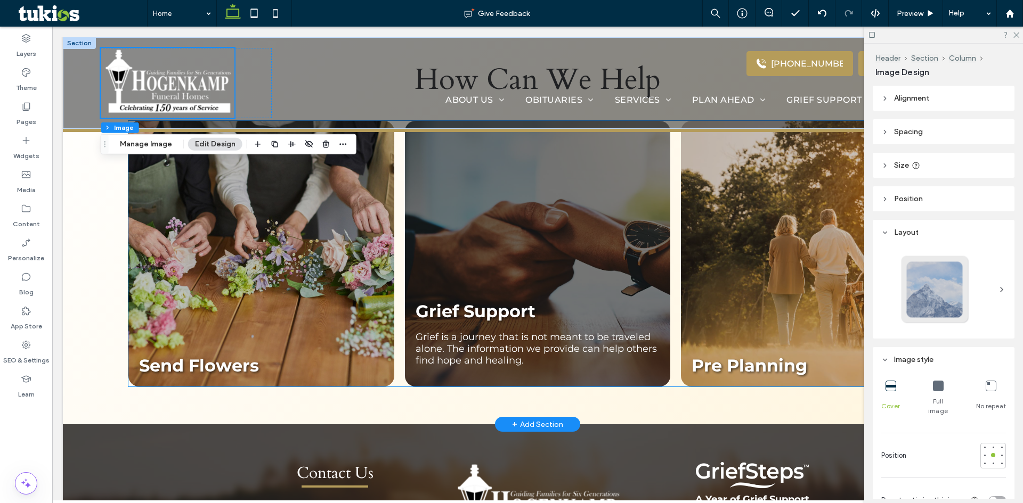
scroll to position [1172, 0]
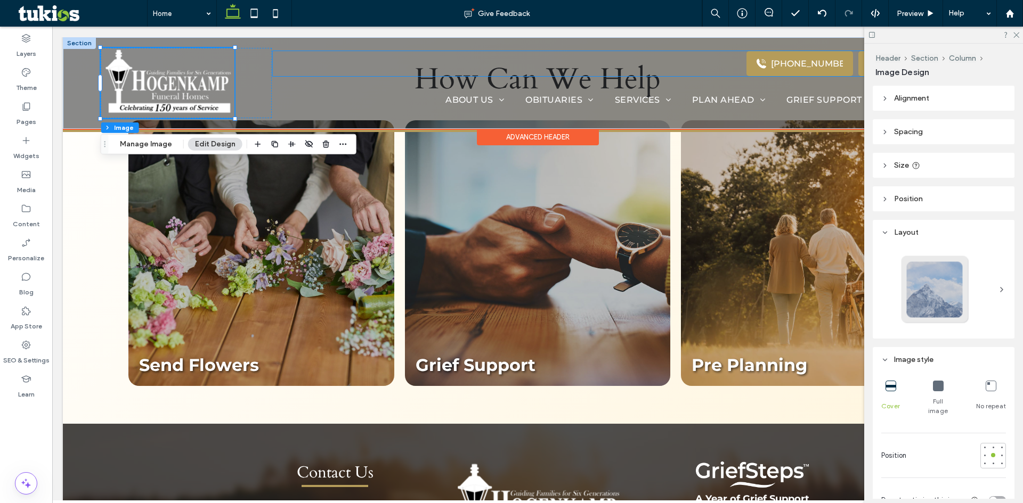
click at [786, 61] on div "[PHONE_NUMBER]" at bounding box center [807, 64] width 72 height 10
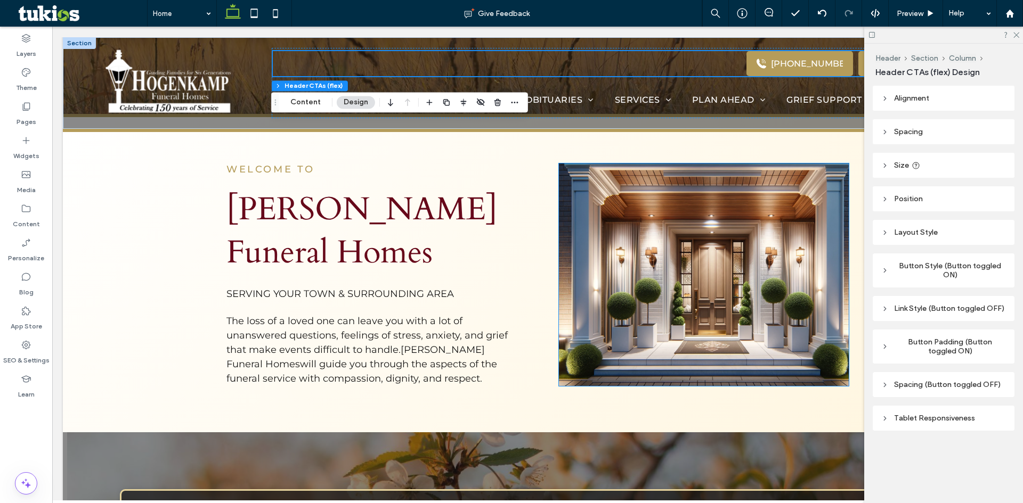
scroll to position [266, 0]
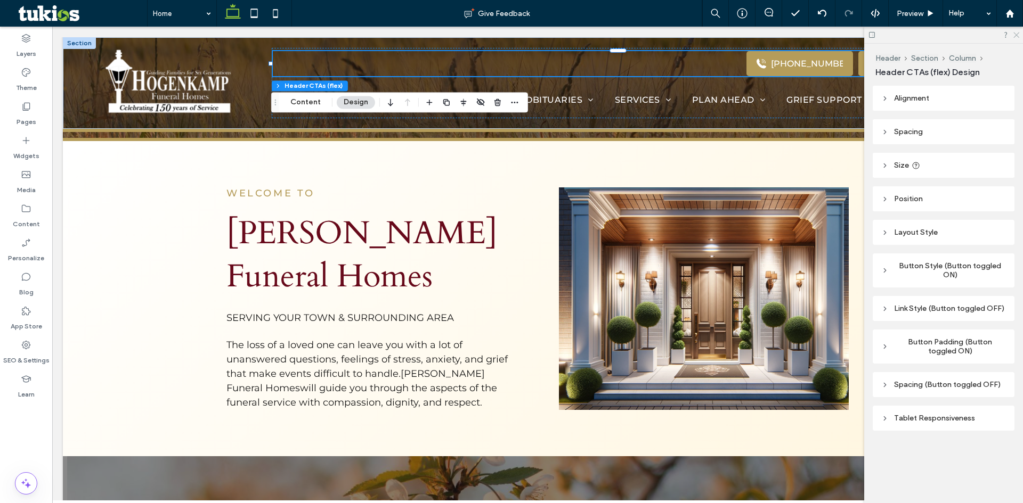
click at [1017, 37] on icon at bounding box center [1015, 34] width 7 height 7
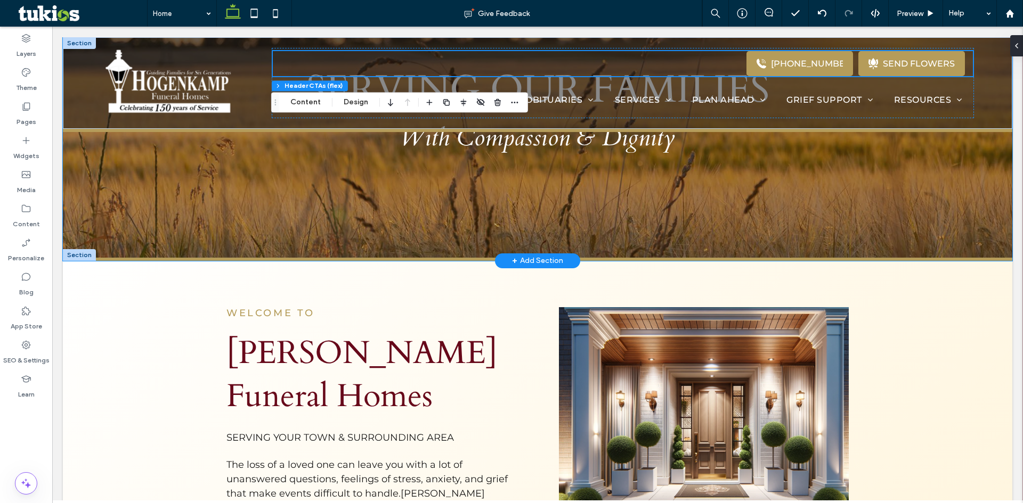
scroll to position [0, 0]
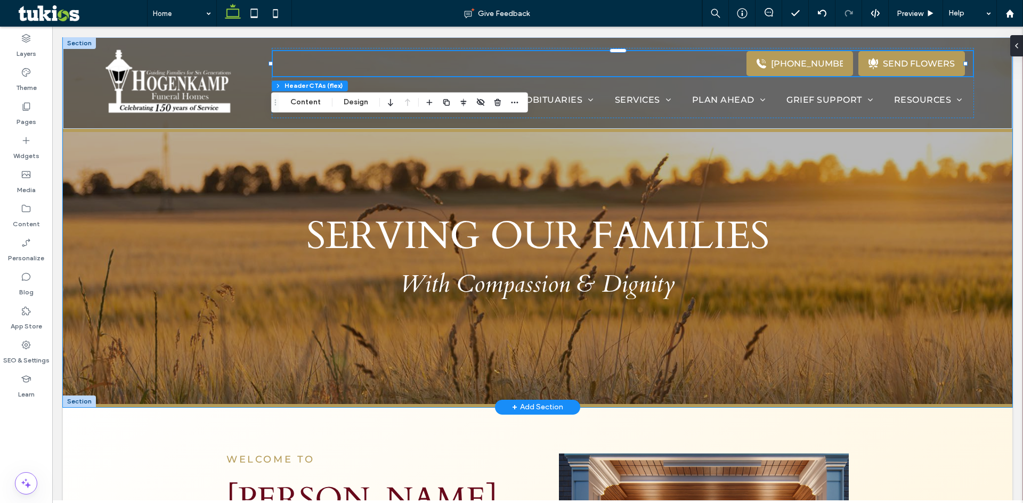
click at [910, 270] on div "SERVING OUR FAMILIES With Compassion & Dignity" at bounding box center [537, 222] width 949 height 370
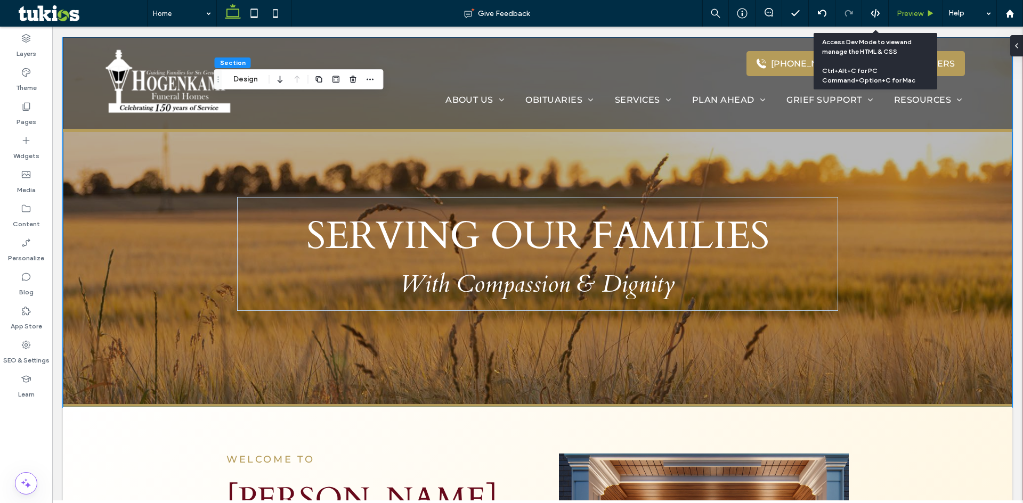
click at [915, 10] on span "Preview" at bounding box center [909, 13] width 27 height 9
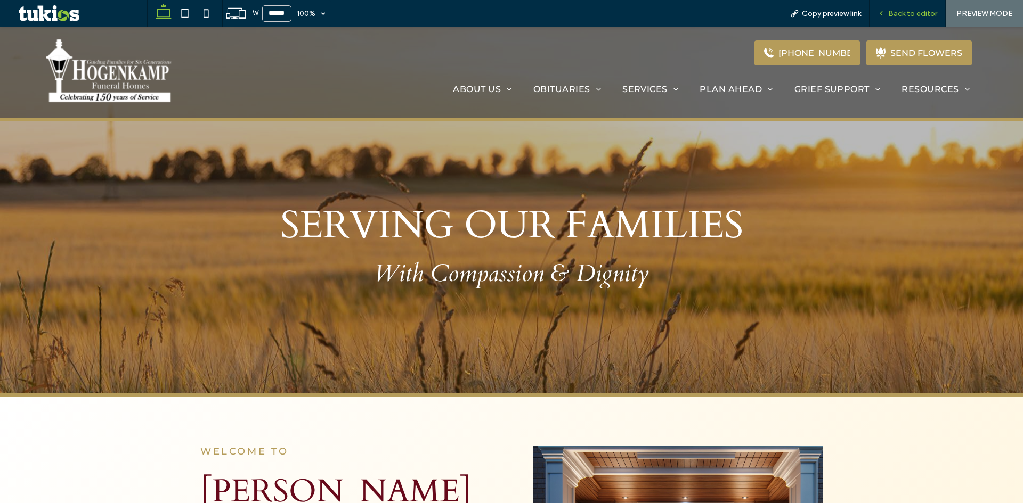
click at [932, 21] on div "Back to editor" at bounding box center [907, 13] width 76 height 27
click at [916, 9] on span "Back to editor" at bounding box center [912, 13] width 49 height 9
